Goal: Information Seeking & Learning: Find specific fact

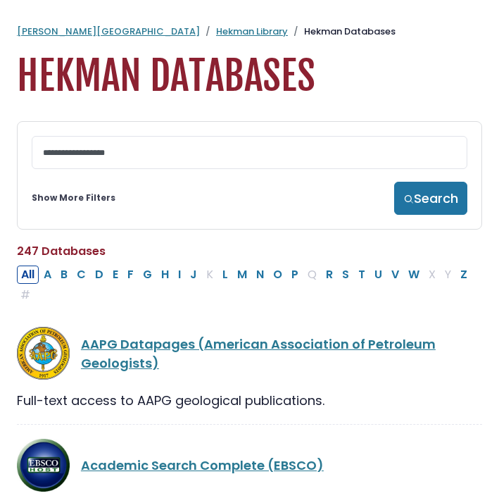
click at [216, 36] on link "Hekman Library" at bounding box center [252, 31] width 72 height 13
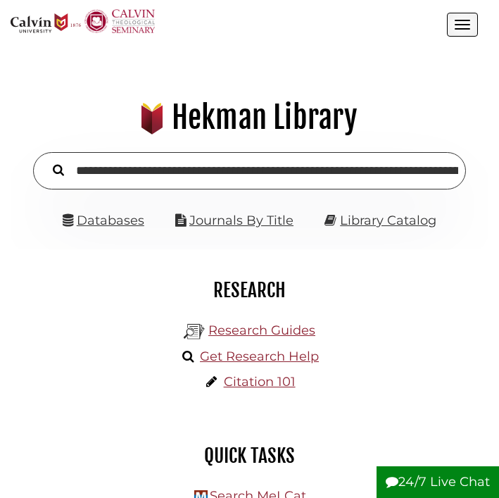
scroll to position [0, 257]
type input "**********"
click at [46, 160] on button "Search" at bounding box center [58, 169] width 25 height 18
